Goal: Task Accomplishment & Management: Manage account settings

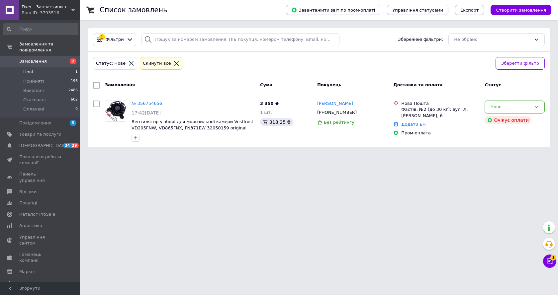
click at [32, 67] on li "Нові 1" at bounding box center [41, 71] width 82 height 9
click at [537, 107] on icon at bounding box center [537, 107] width 4 height 2
click at [507, 147] on li "Скасовано" at bounding box center [514, 145] width 59 height 12
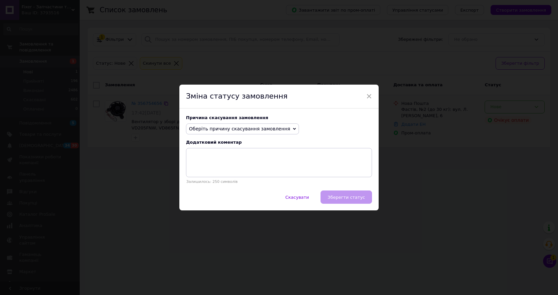
click at [282, 129] on span "Оберіть причину скасування замовлення" at bounding box center [242, 129] width 113 height 11
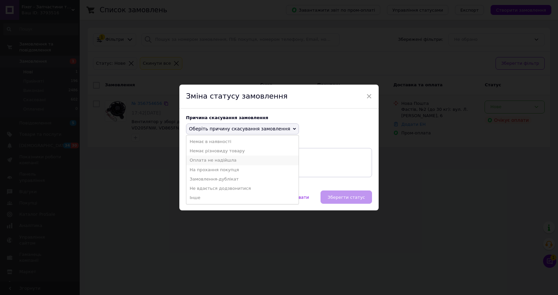
click at [214, 160] on li "Оплата не надійшла" at bounding box center [242, 160] width 112 height 9
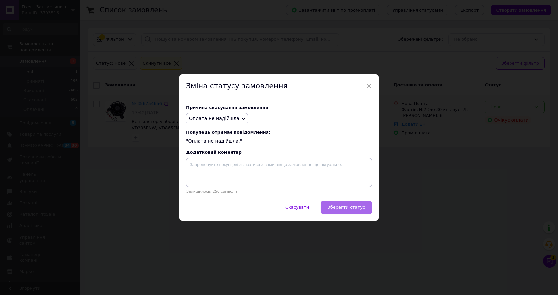
click at [344, 210] on span "Зберегти статус" at bounding box center [346, 207] width 38 height 5
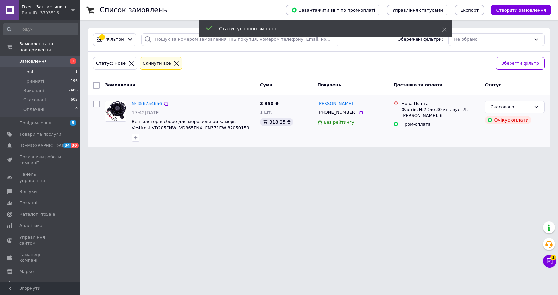
click at [29, 69] on span "Нові" at bounding box center [28, 72] width 10 height 6
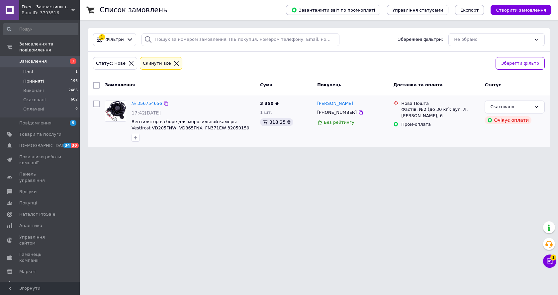
click at [34, 78] on span "Прийняті" at bounding box center [33, 81] width 21 height 6
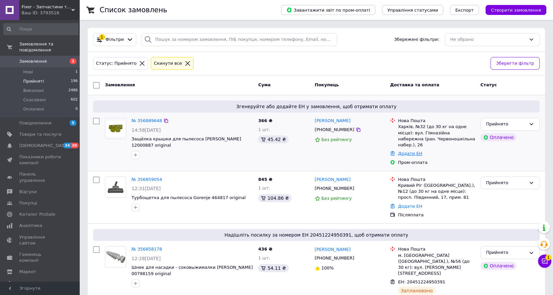
click at [410, 151] on link "Додати ЕН" at bounding box center [410, 153] width 24 height 5
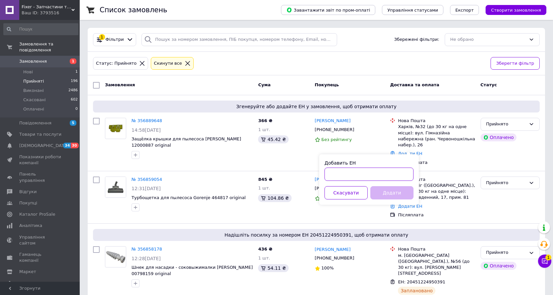
click at [394, 174] on input "Добавить ЕН" at bounding box center [368, 174] width 89 height 13
paste input "20451225141534"
type input "20451225141534"
click at [396, 196] on button "Додати" at bounding box center [391, 192] width 43 height 13
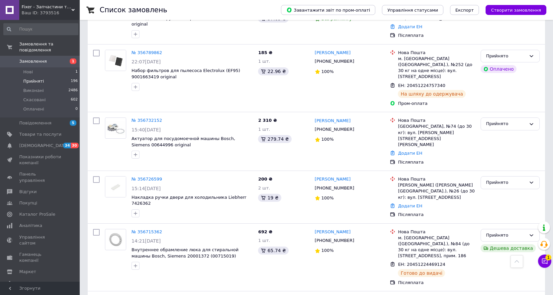
scroll to position [166, 0]
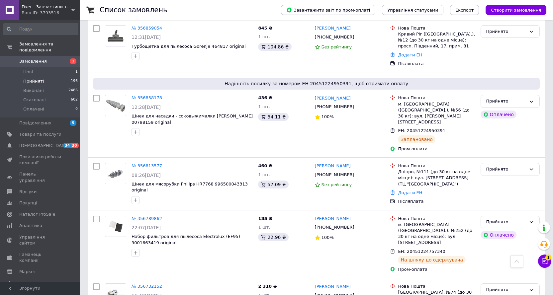
click at [29, 61] on link "Замовлення 1" at bounding box center [41, 61] width 82 height 11
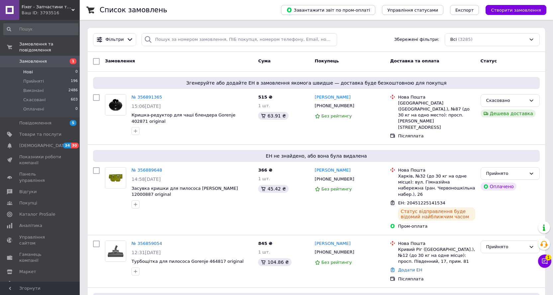
click at [32, 69] on span "Нові" at bounding box center [28, 72] width 10 height 6
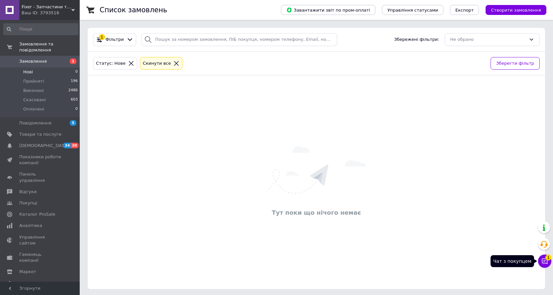
click at [549, 262] on button "Чат з покупцем 1" at bounding box center [544, 261] width 13 height 13
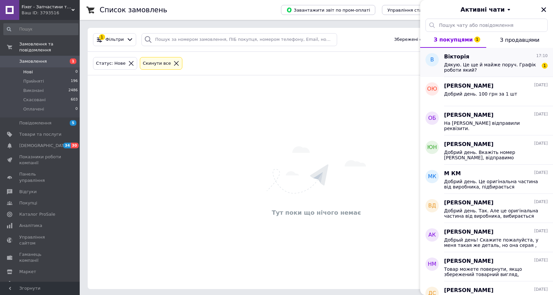
click at [460, 56] on span "Вікторія" at bounding box center [456, 57] width 25 height 8
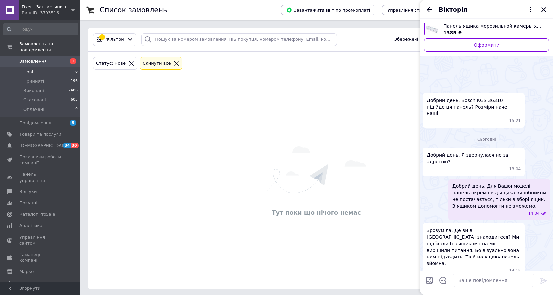
scroll to position [44, 0]
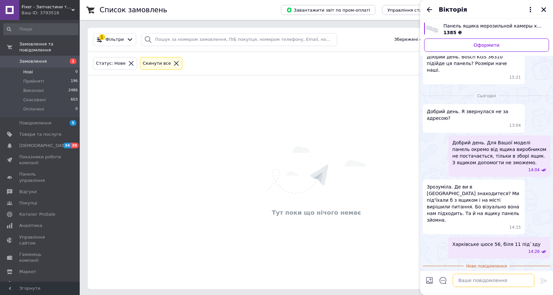
click at [467, 281] on textarea at bounding box center [494, 280] width 82 height 13
type textarea "З 10 до 18"
click at [546, 278] on icon at bounding box center [544, 281] width 8 height 8
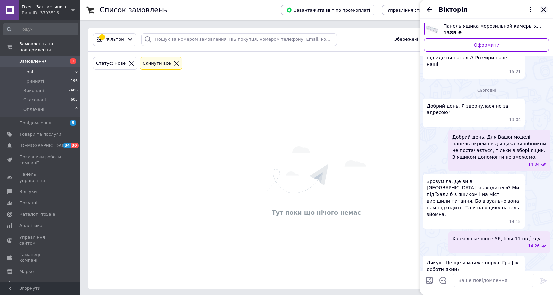
click at [545, 12] on icon "Закрити" at bounding box center [544, 10] width 6 height 6
